Goal: Book appointment/travel/reservation

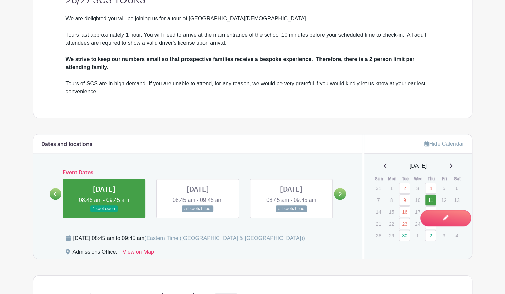
scroll to position [294, 0]
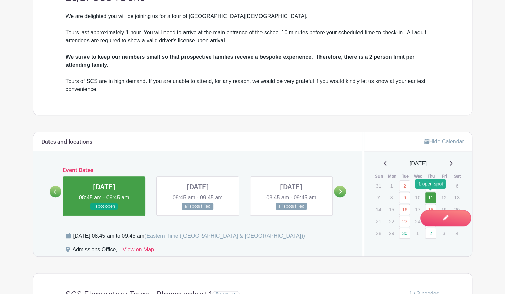
click at [431, 198] on link "11" at bounding box center [430, 197] width 11 height 11
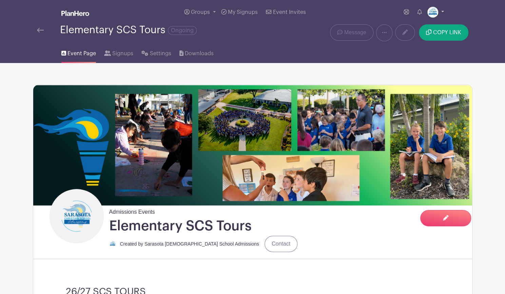
click at [438, 10] on link at bounding box center [435, 12] width 17 height 11
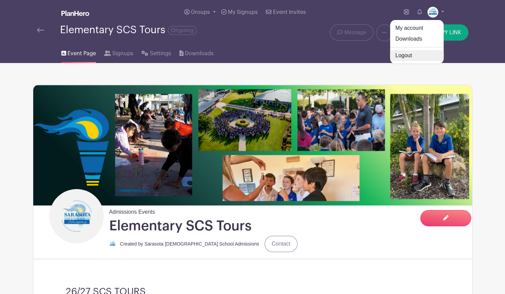
click at [411, 54] on link "Logout" at bounding box center [417, 55] width 54 height 11
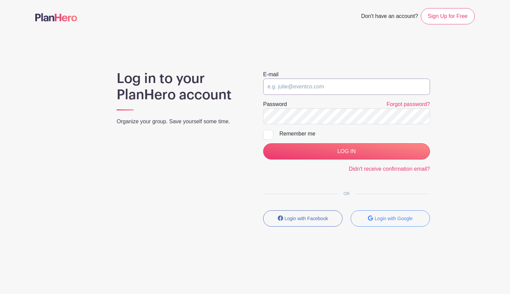
type input "[EMAIL_ADDRESS][DOMAIN_NAME]"
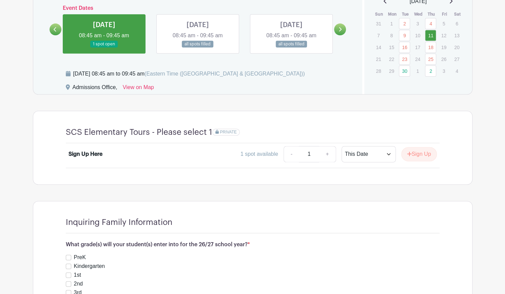
scroll to position [455, 0]
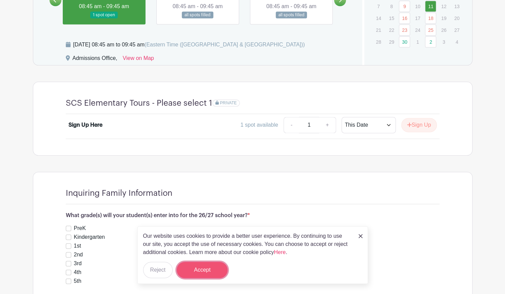
click at [198, 273] on button "Accept" at bounding box center [202, 270] width 51 height 16
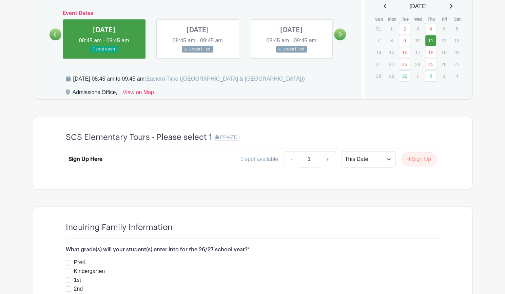
scroll to position [420, 0]
click at [384, 157] on select "This Date Select Dates" at bounding box center [368, 159] width 54 height 16
